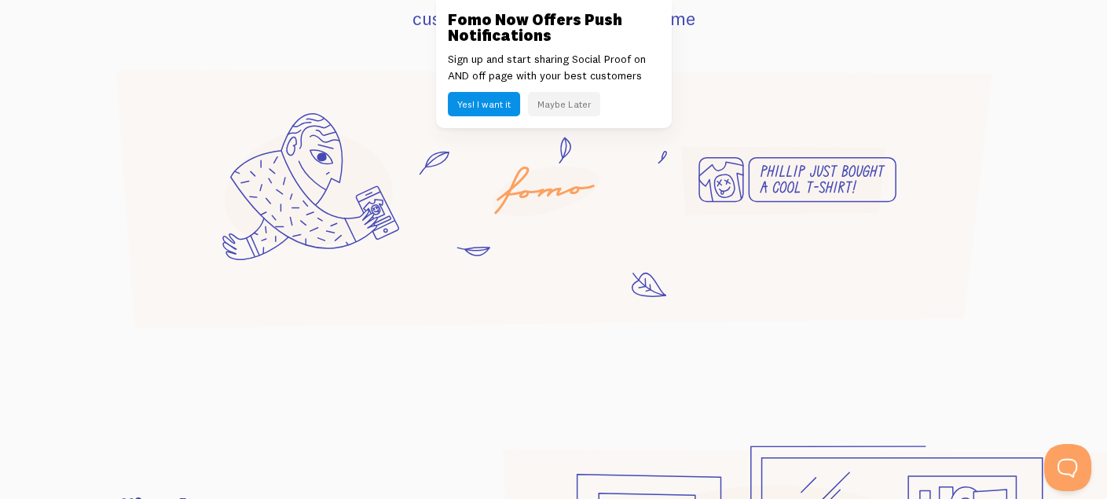
scroll to position [1336, 0]
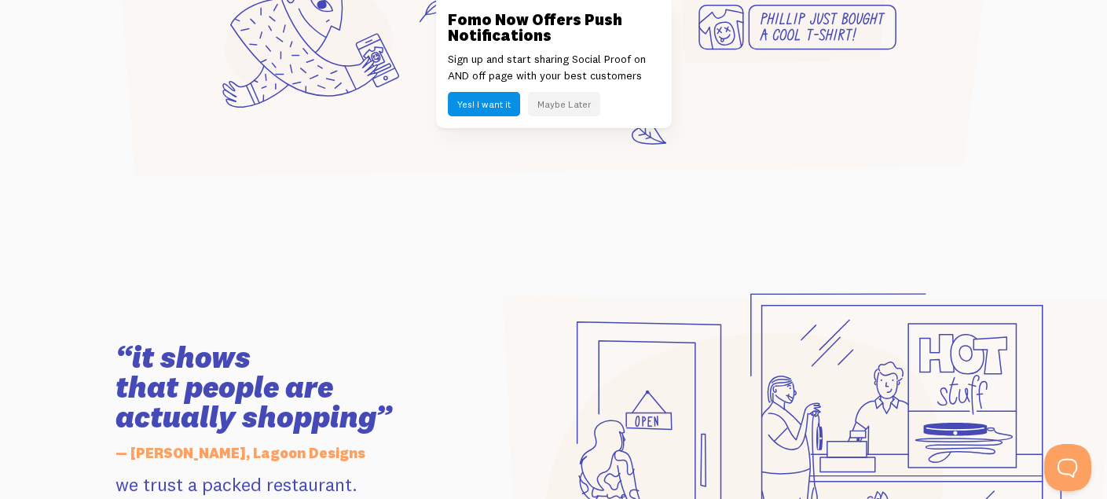
click at [556, 109] on button "Maybe Later" at bounding box center [564, 104] width 72 height 24
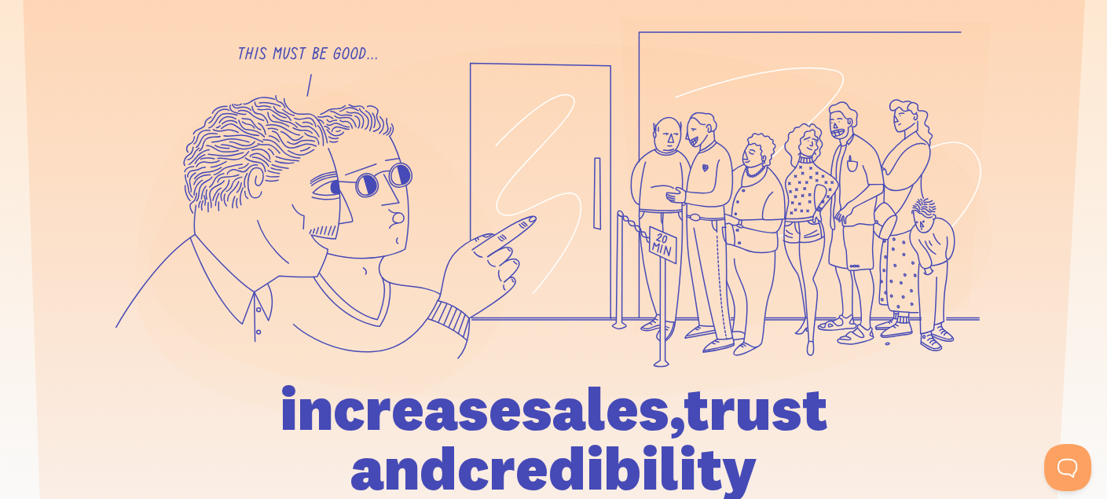
scroll to position [0, 0]
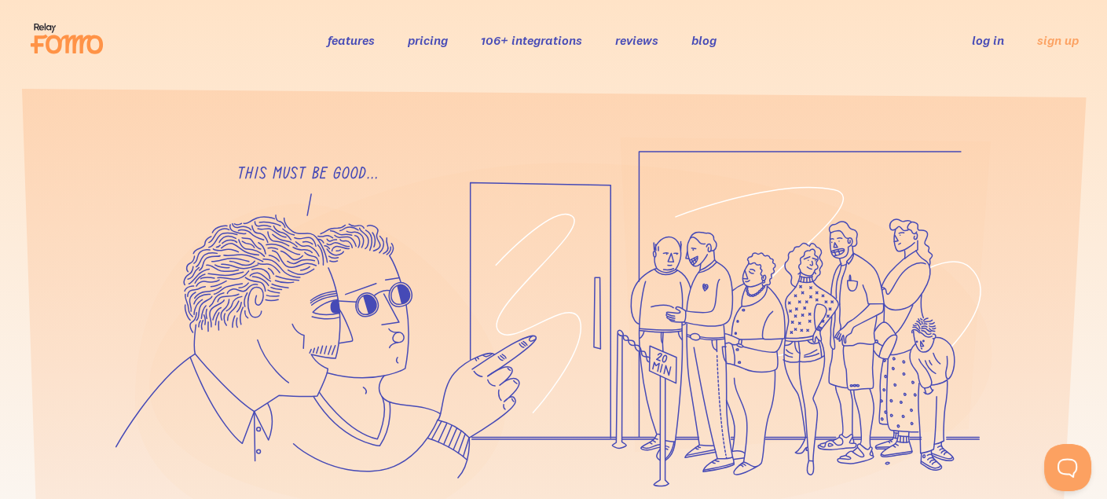
click at [420, 44] on link "pricing" at bounding box center [428, 40] width 40 height 16
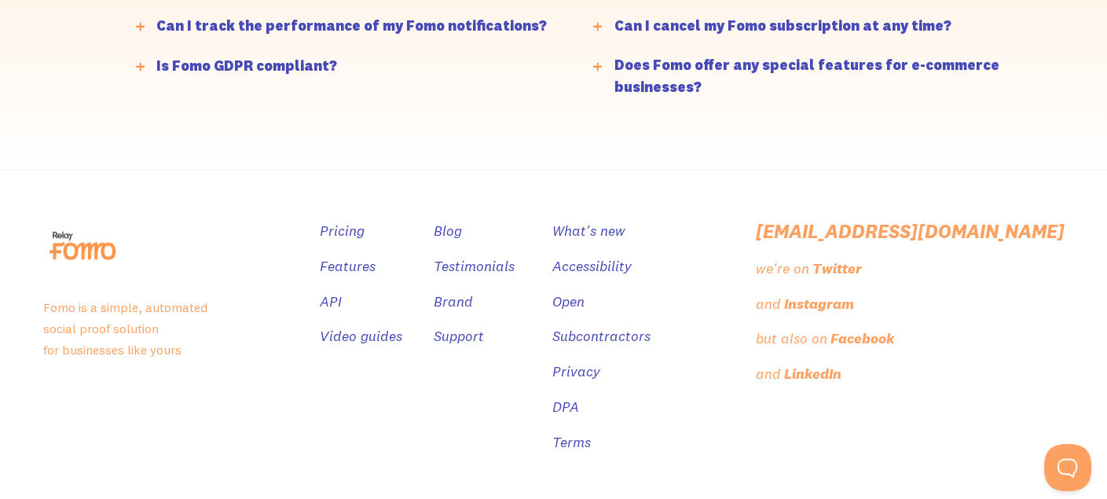
scroll to position [4086, 0]
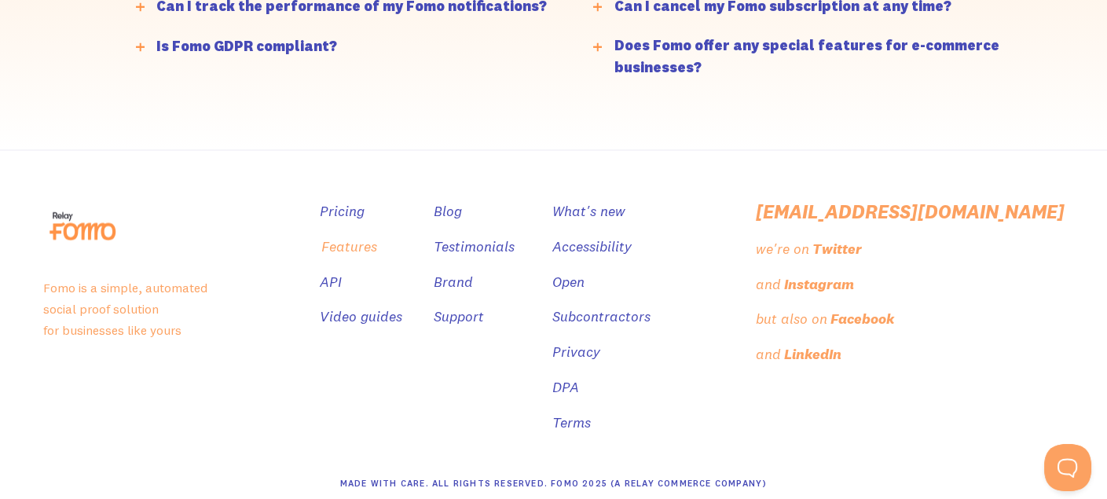
click at [377, 236] on link "Features" at bounding box center [349, 247] width 56 height 23
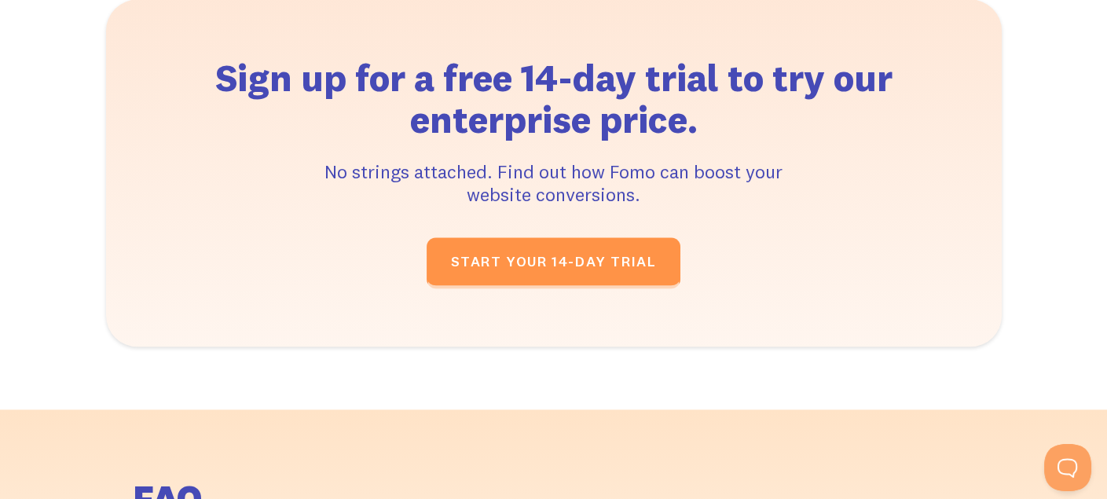
scroll to position [3300, 0]
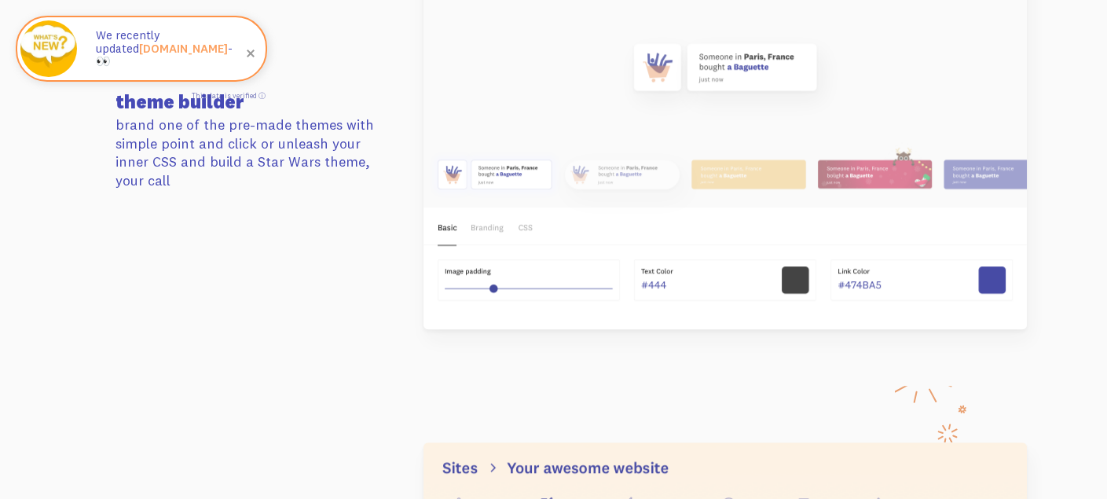
scroll to position [2043, 0]
